Goal: Information Seeking & Learning: Learn about a topic

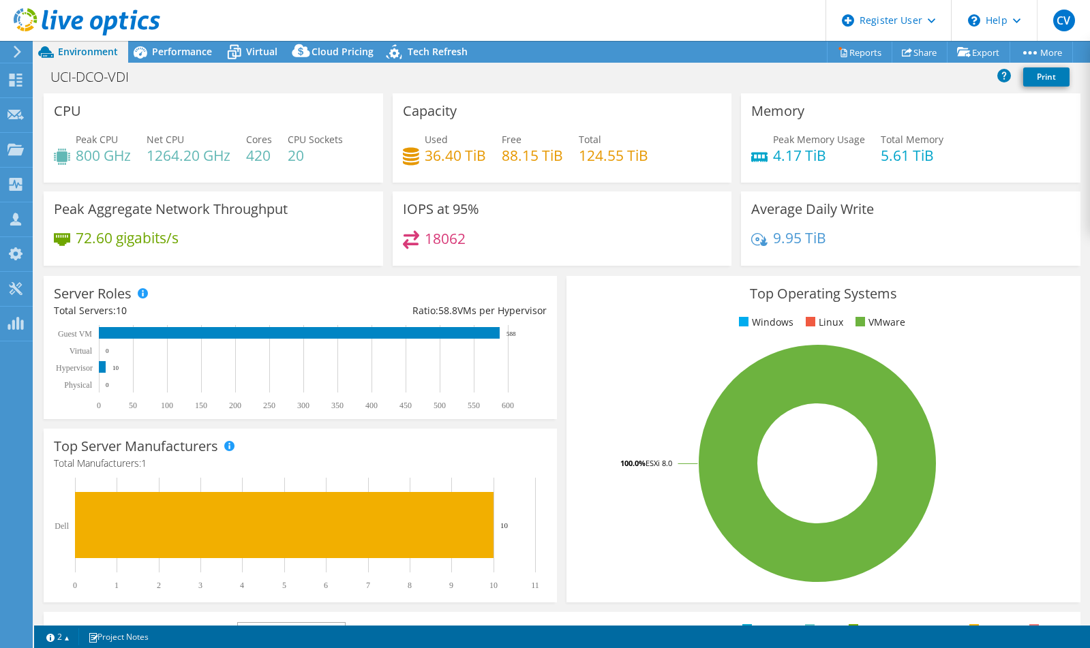
select select "USD"
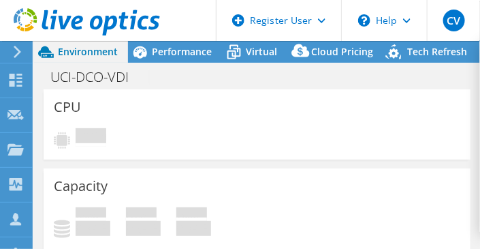
select select "USD"
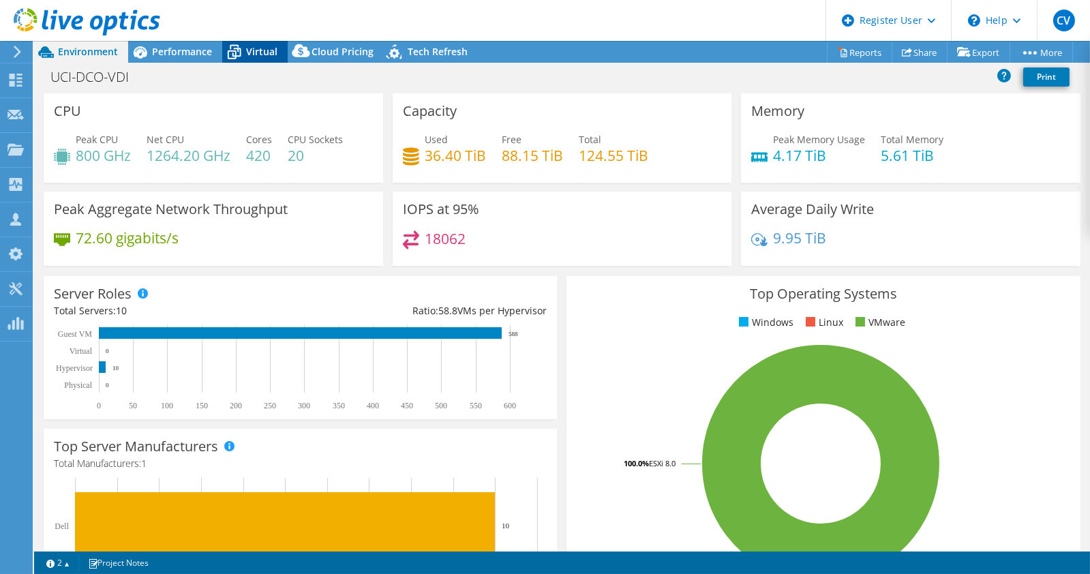
click at [246, 57] on span "Virtual" at bounding box center [261, 51] width 31 height 13
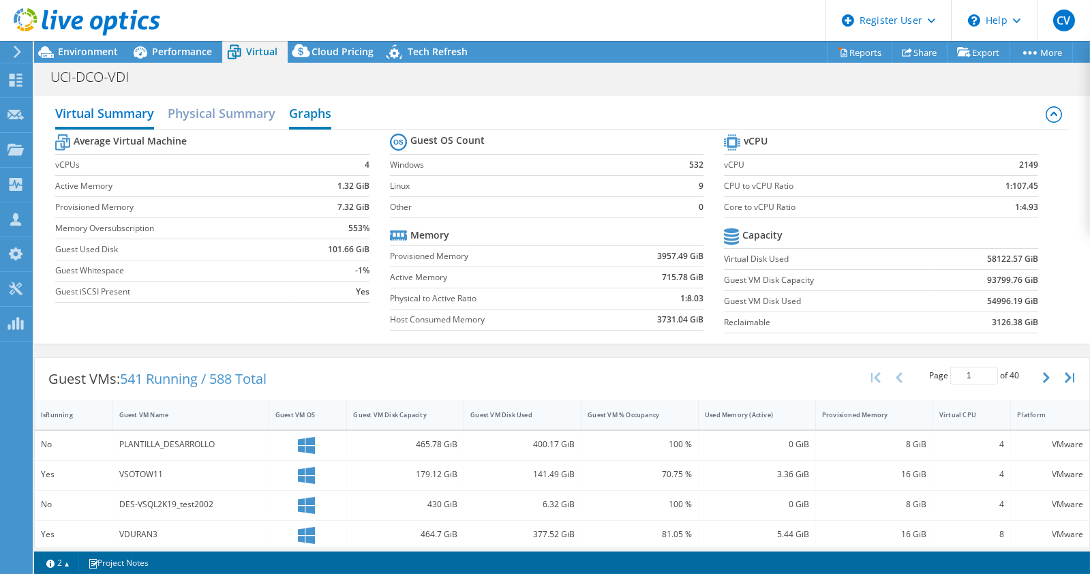
click at [320, 110] on h2 "Graphs" at bounding box center [310, 114] width 42 height 30
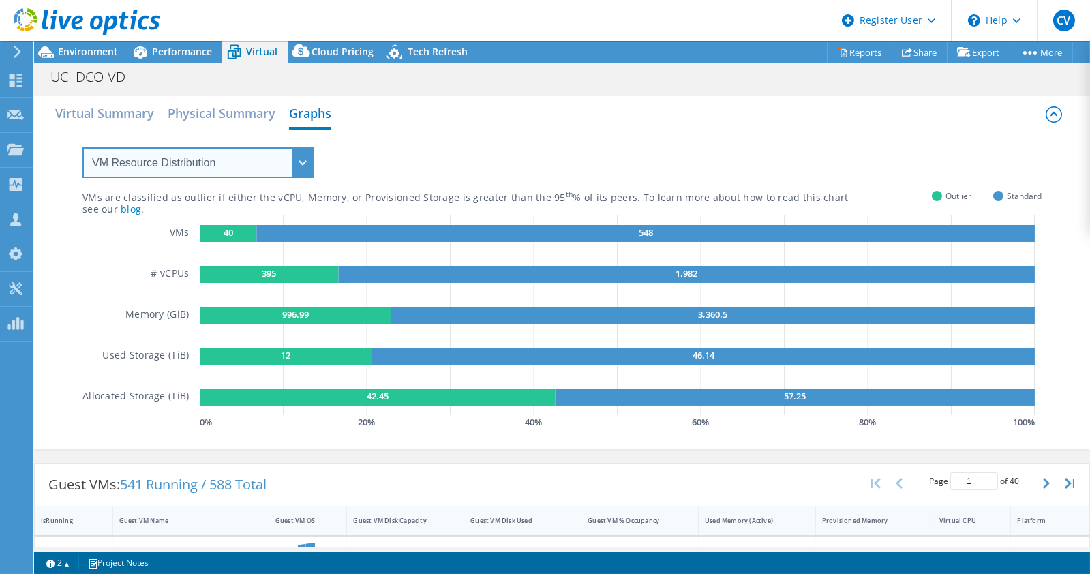
drag, startPoint x: 232, startPoint y: 149, endPoint x: 226, endPoint y: 161, distance: 14.6
click at [232, 149] on select "VM Resource Distribution Provisioning Contrast Over Provisioning" at bounding box center [198, 162] width 232 height 31
select select "Over Provisioning"
click at [82, 147] on select "VM Resource Distribution Provisioning Contrast Over Provisioning" at bounding box center [198, 162] width 232 height 31
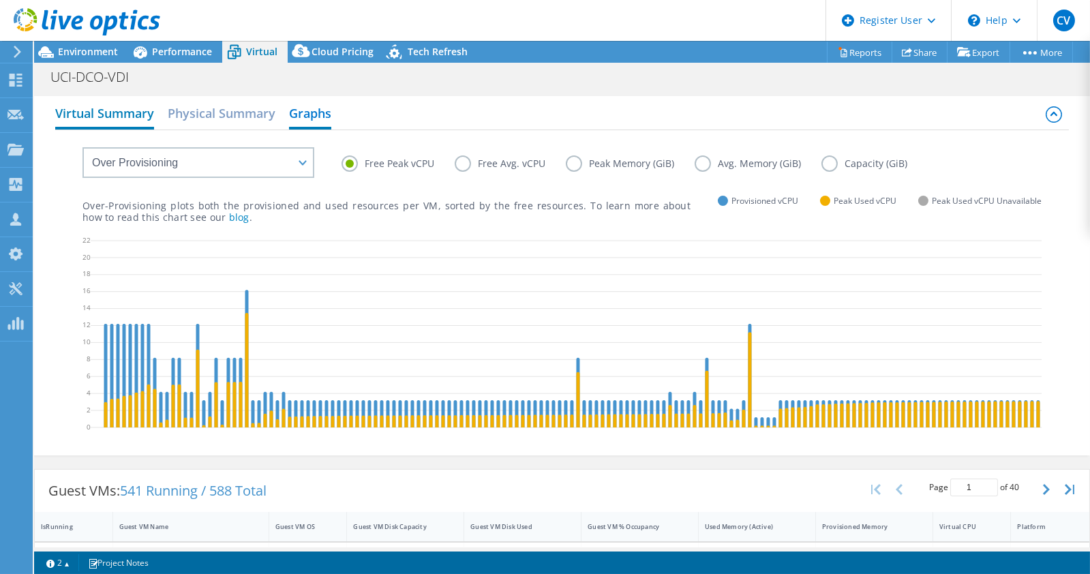
click at [137, 113] on h2 "Virtual Summary" at bounding box center [104, 114] width 99 height 30
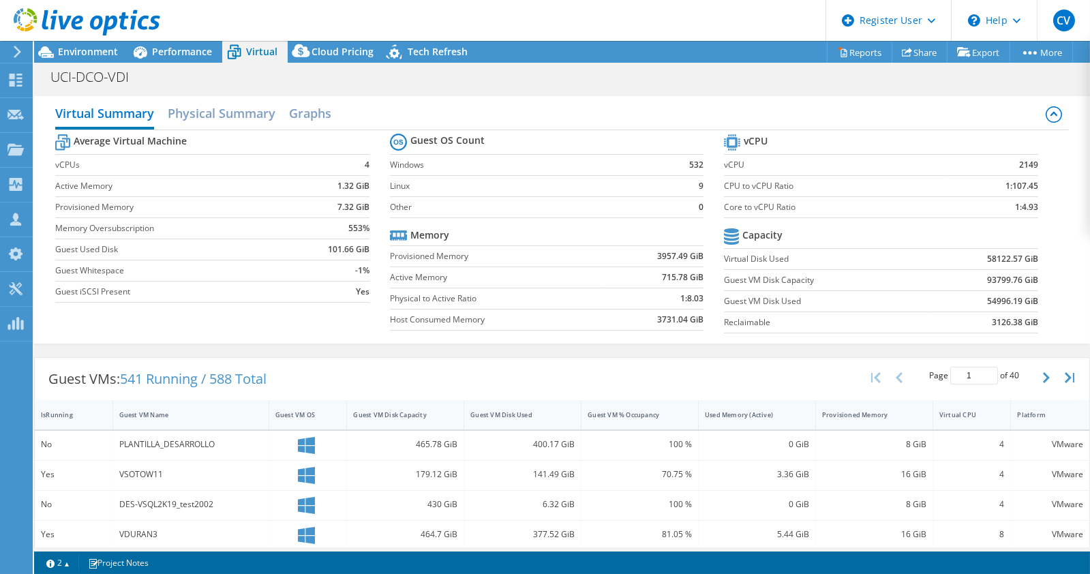
click at [447, 347] on div "Virtual Summary Physical Summary Graphs Average Virtual Machine vCPUs 4 Active …" at bounding box center [561, 219] width 1055 height 261
